Goal: Information Seeking & Learning: Learn about a topic

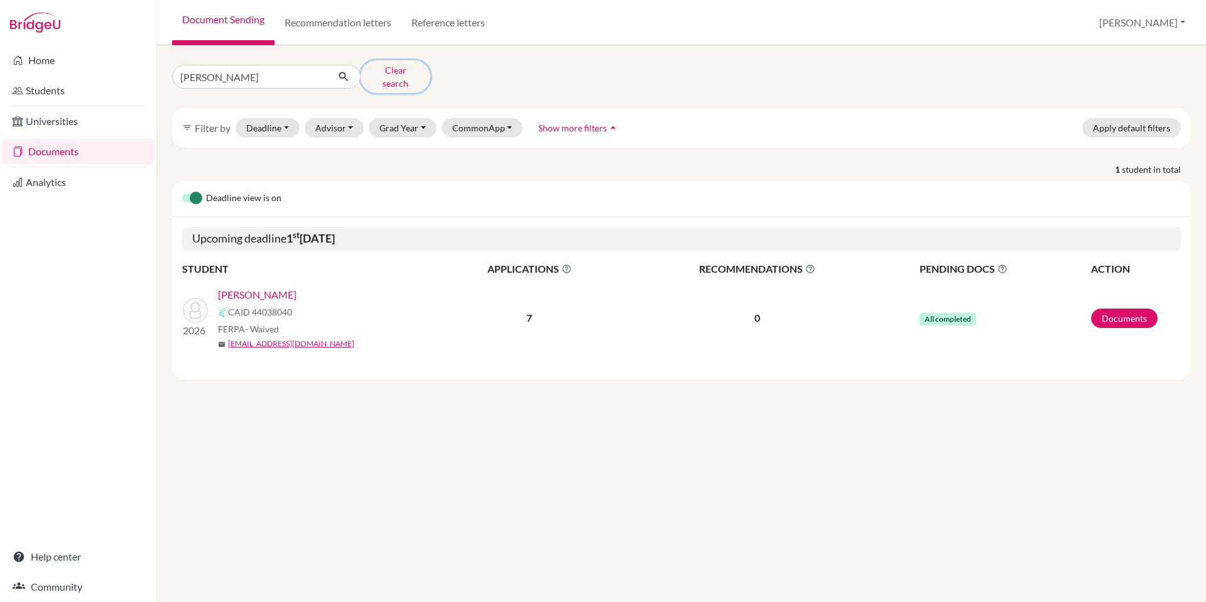
click at [384, 73] on button "Clear search" at bounding box center [395, 76] width 70 height 33
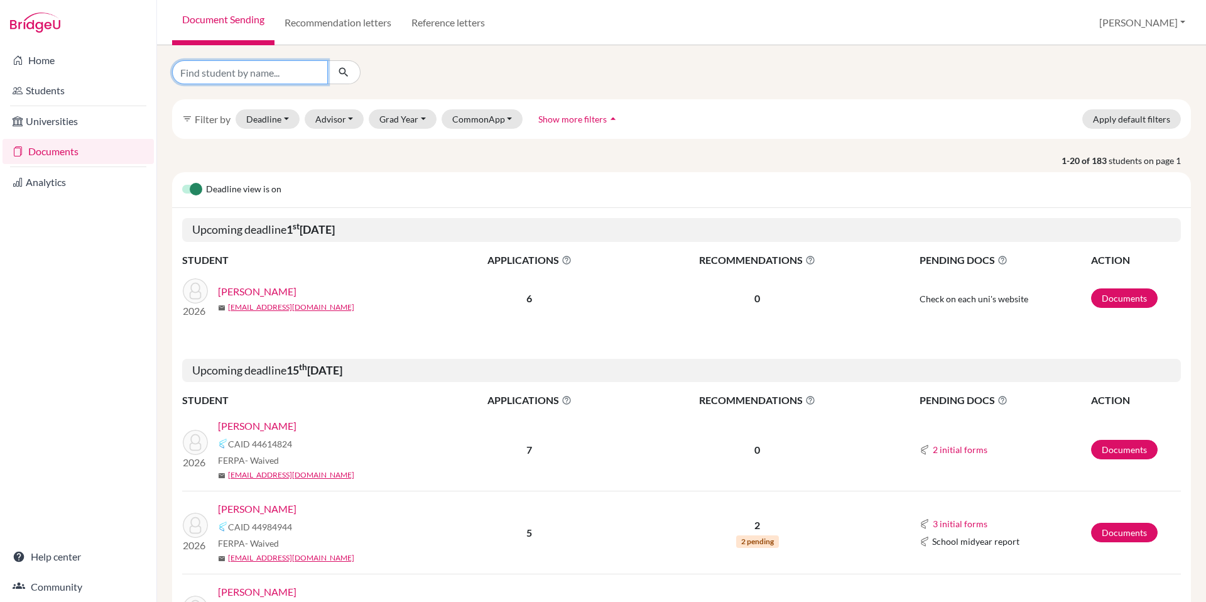
click at [282, 75] on input "Find student by name..." at bounding box center [250, 72] width 156 height 24
type input "woodard"
click button "submit" at bounding box center [343, 72] width 33 height 24
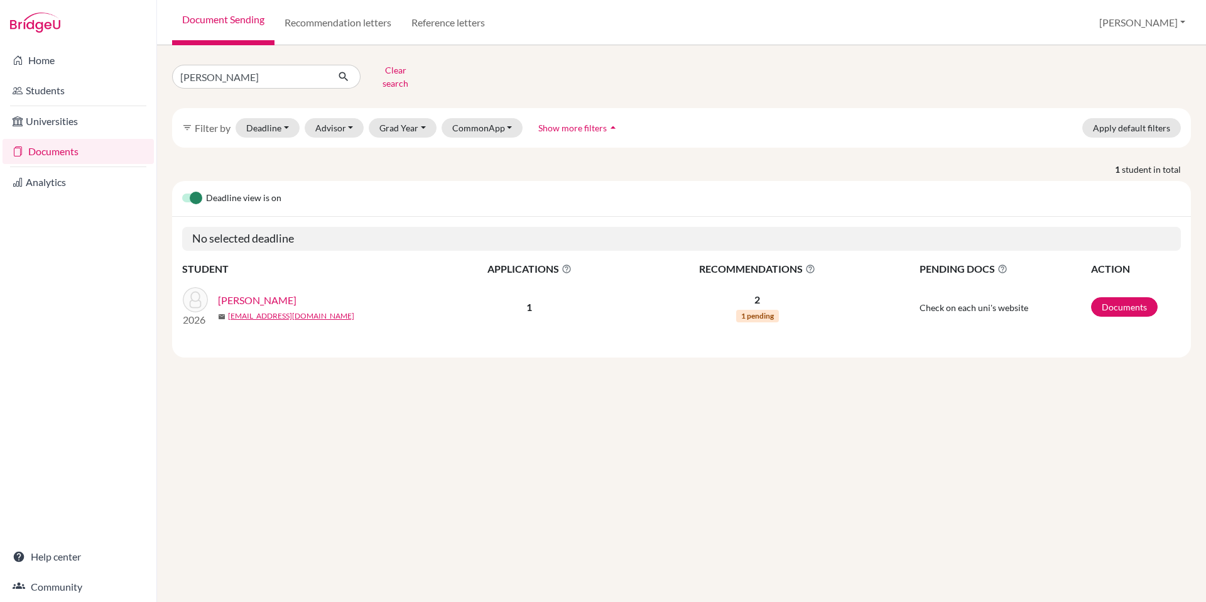
click at [259, 293] on link "[PERSON_NAME]" at bounding box center [257, 300] width 78 height 15
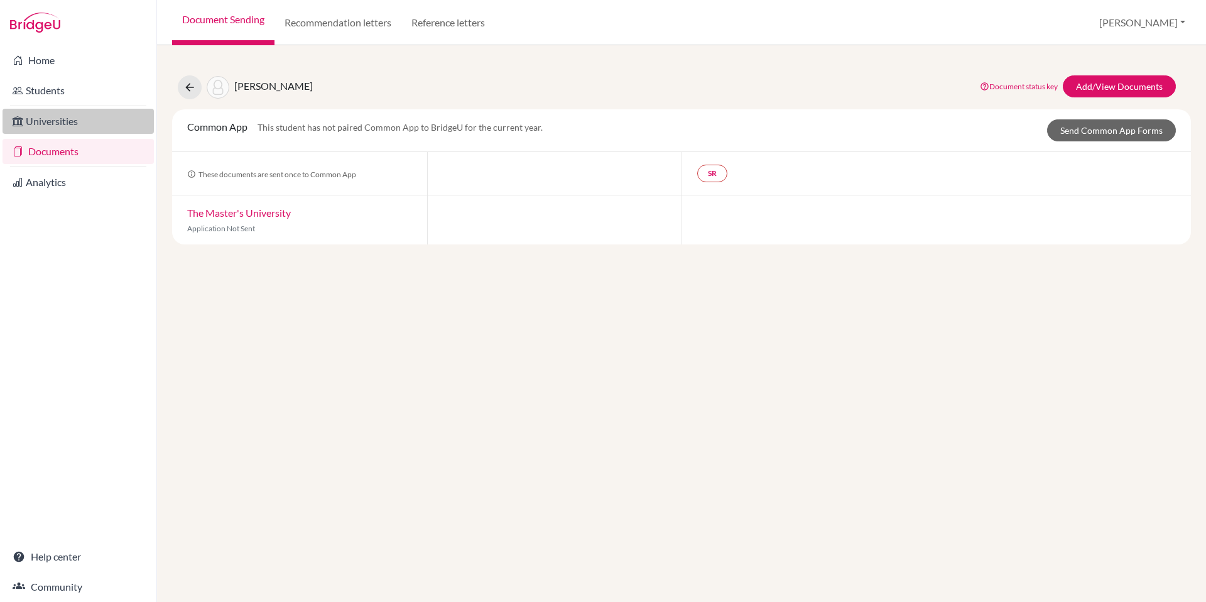
click at [58, 122] on link "Universities" at bounding box center [78, 121] width 151 height 25
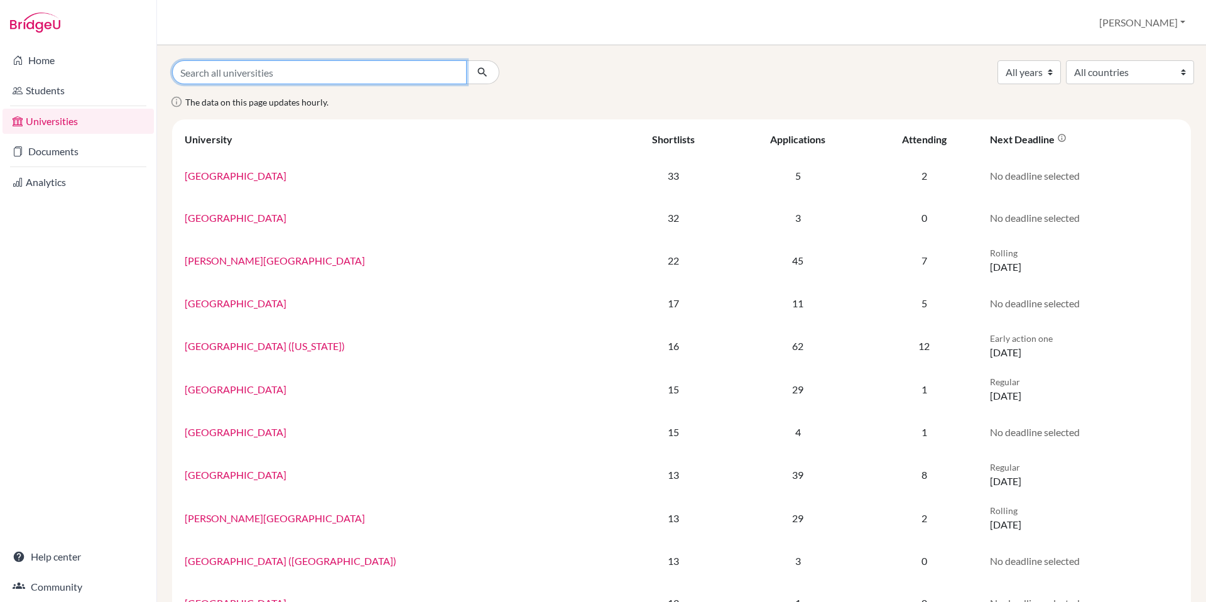
click at [380, 73] on input "Search all universities" at bounding box center [319, 72] width 294 height 24
type input "cal baptist"
click at [466, 60] on button "submit" at bounding box center [482, 72] width 33 height 24
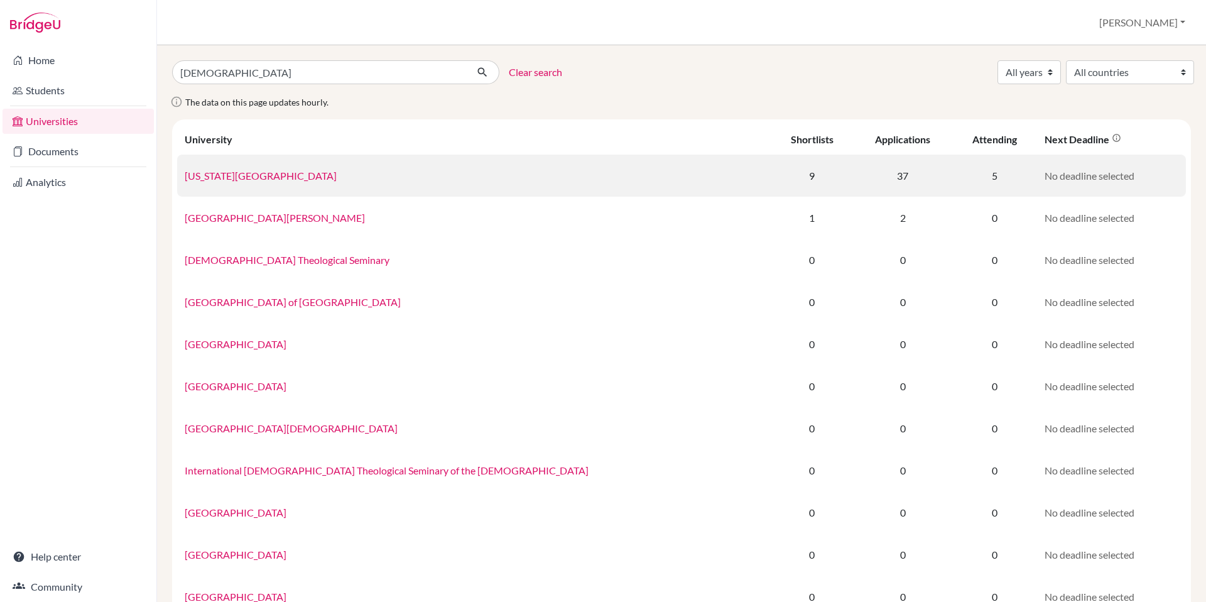
click at [280, 179] on link "California Baptist University" at bounding box center [261, 176] width 152 height 12
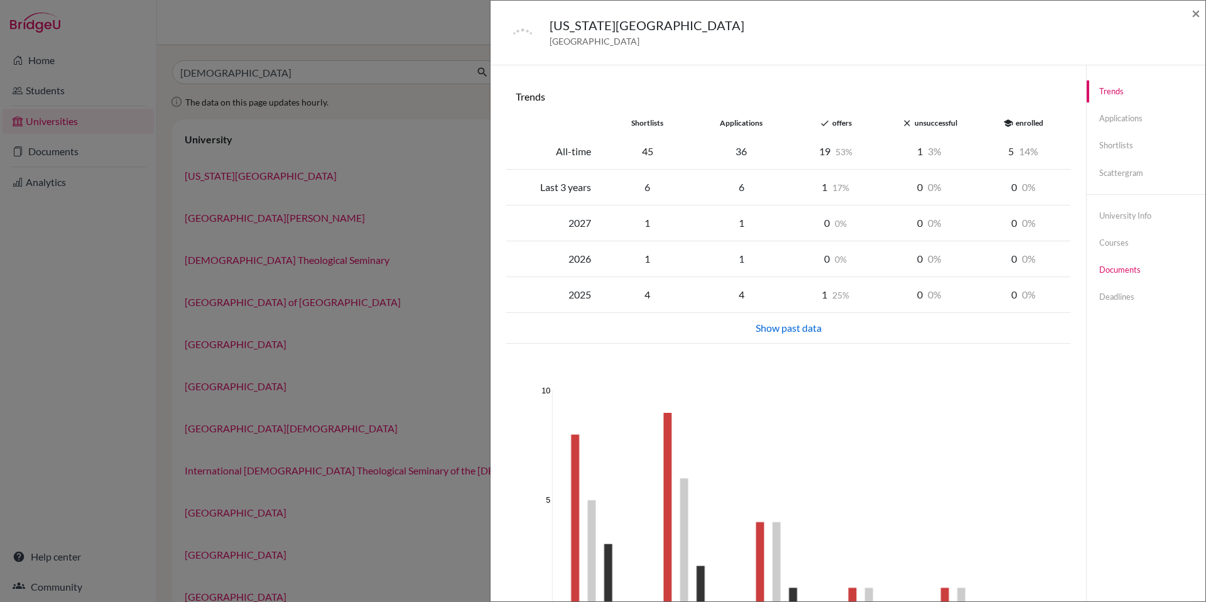
click at [1109, 276] on link "Documents" at bounding box center [1145, 270] width 119 height 22
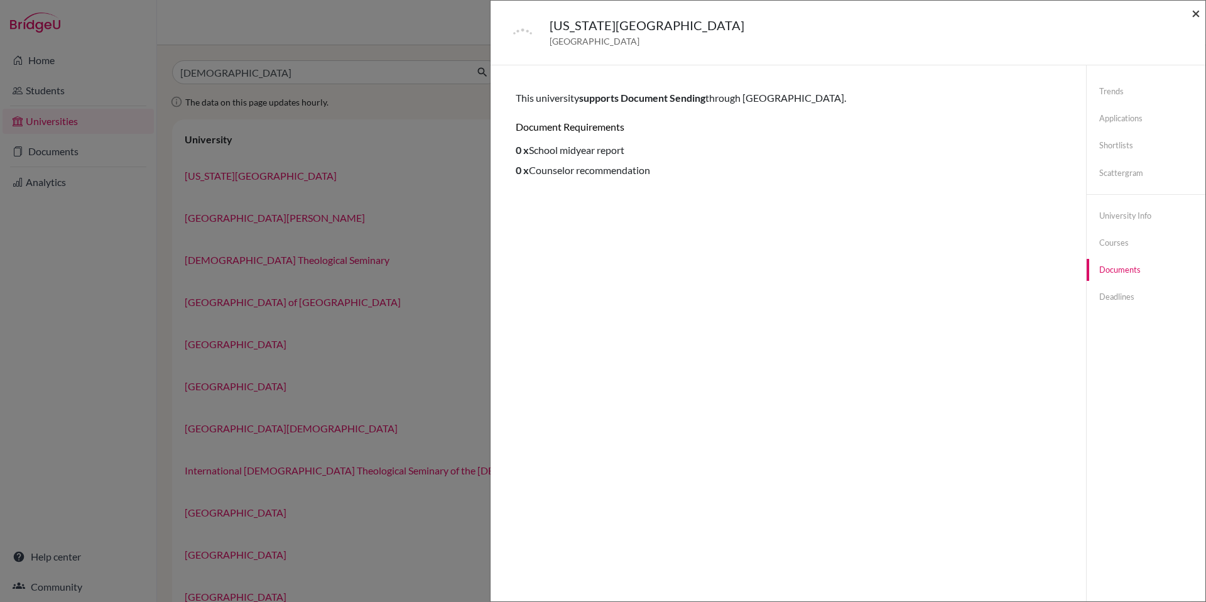
click at [1194, 13] on span "×" at bounding box center [1195, 13] width 9 height 18
